Goal: Go to known website: Access a specific website the user already knows

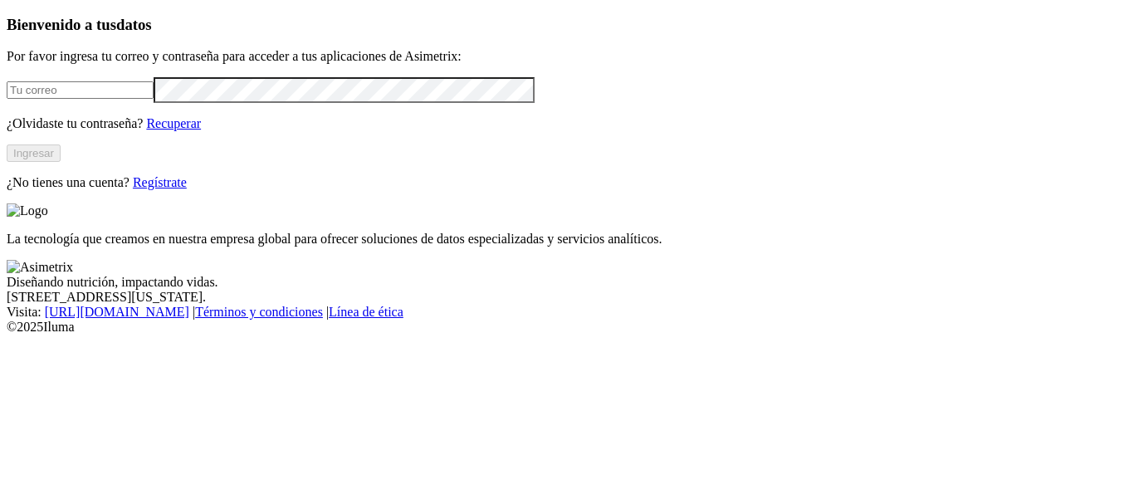
type input "[PERSON_NAME][EMAIL_ADDRESS][PERSON_NAME][DOMAIN_NAME]"
click at [61, 162] on button "Ingresar" at bounding box center [34, 152] width 54 height 17
